Goal: Task Accomplishment & Management: Manage account settings

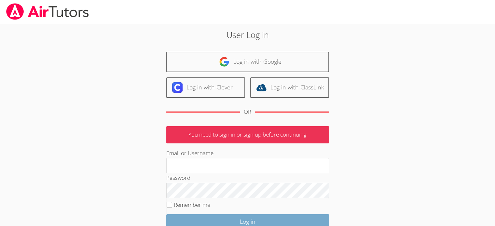
type input "[EMAIL_ADDRESS][DOMAIN_NAME]"
click at [211, 221] on input "Log in" at bounding box center [247, 221] width 163 height 15
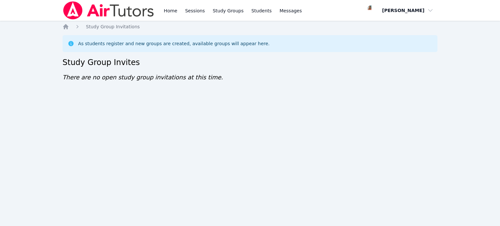
click at [70, 44] on icon at bounding box center [70, 43] width 5 height 5
click at [166, 9] on link "Home" at bounding box center [170, 10] width 16 height 21
